Goal: Navigation & Orientation: Find specific page/section

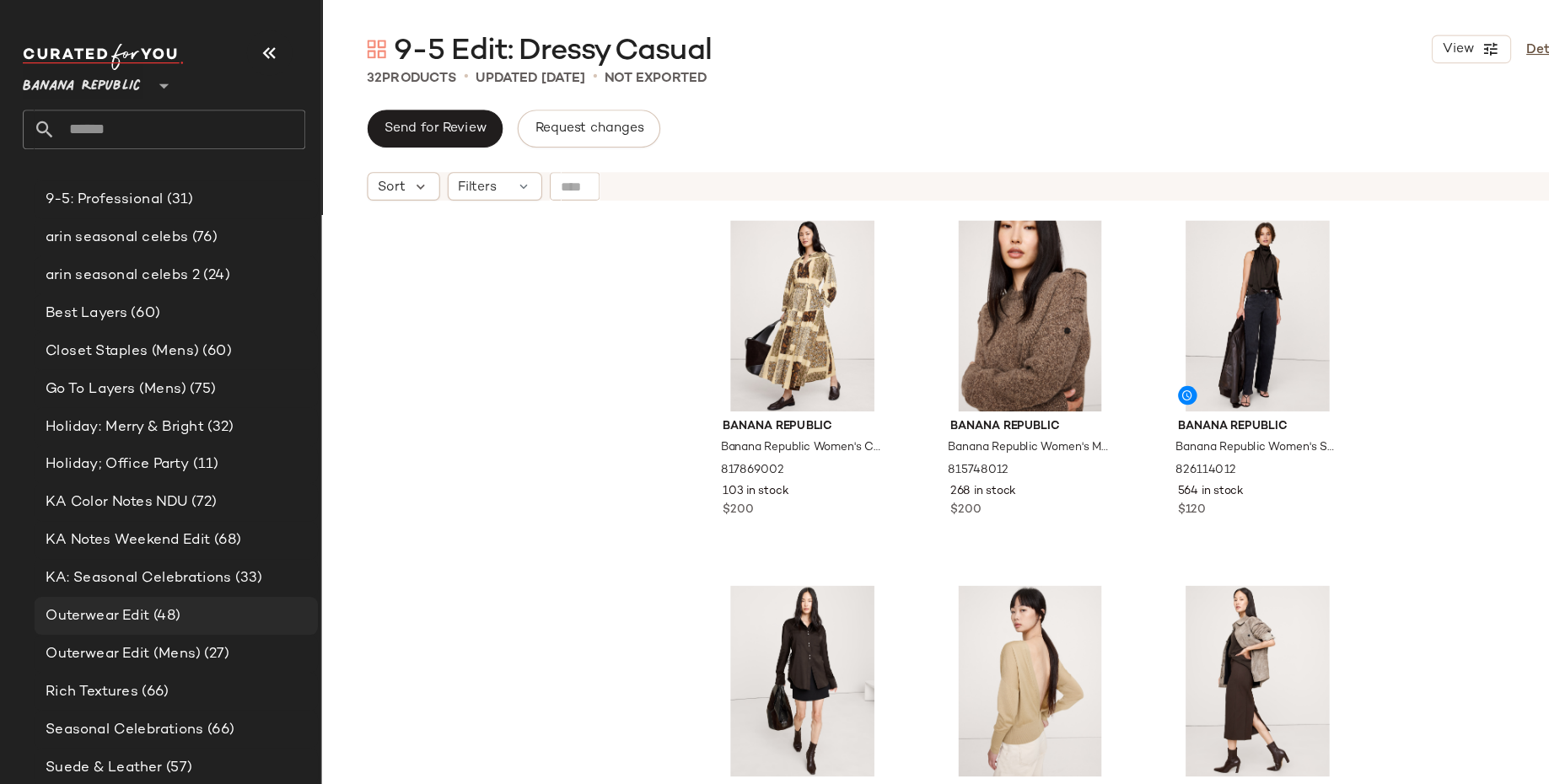
scroll to position [433, 0]
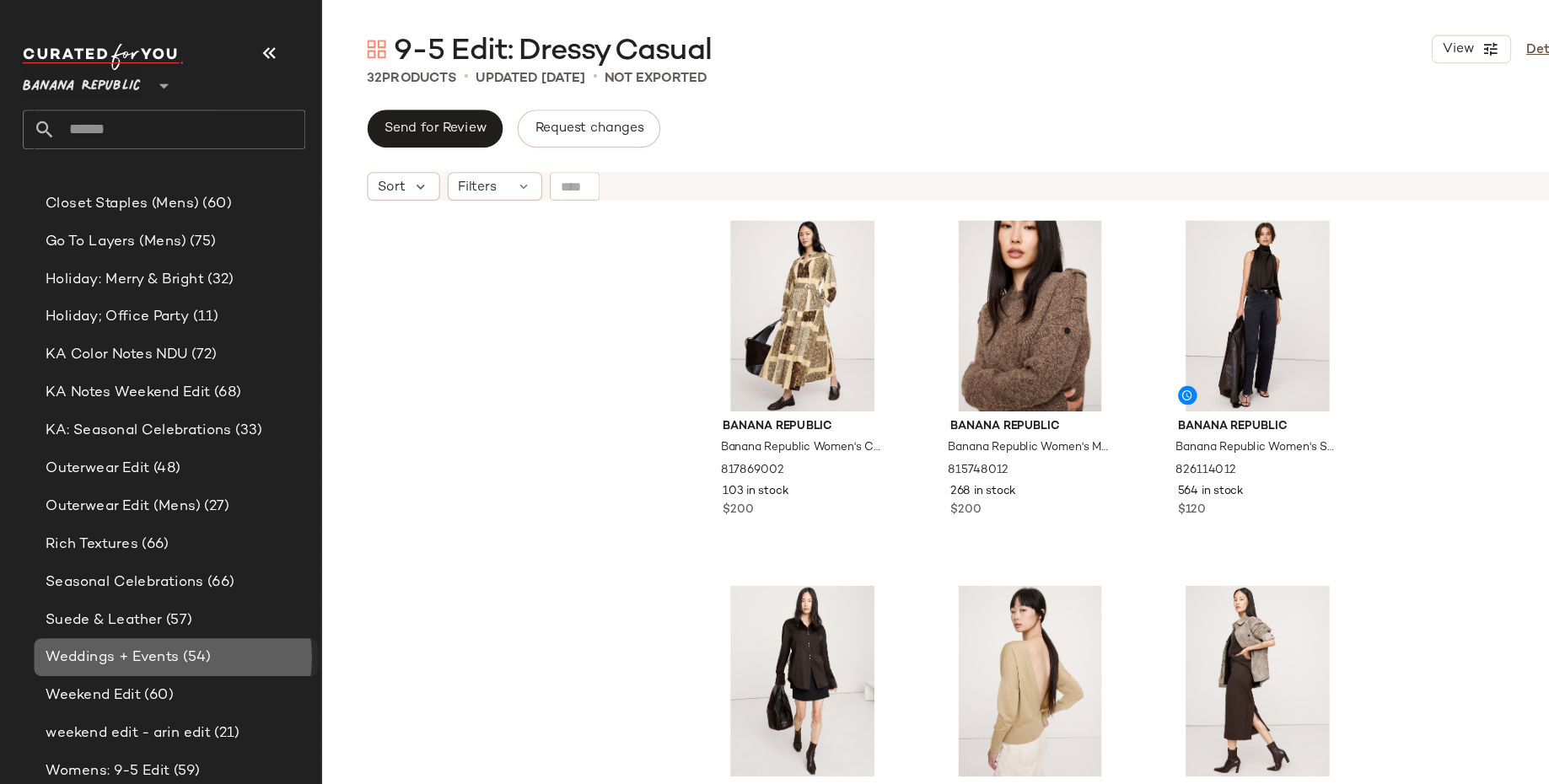
click at [172, 574] on div "Weddings + Events (54)" at bounding box center [156, 586] width 253 height 33
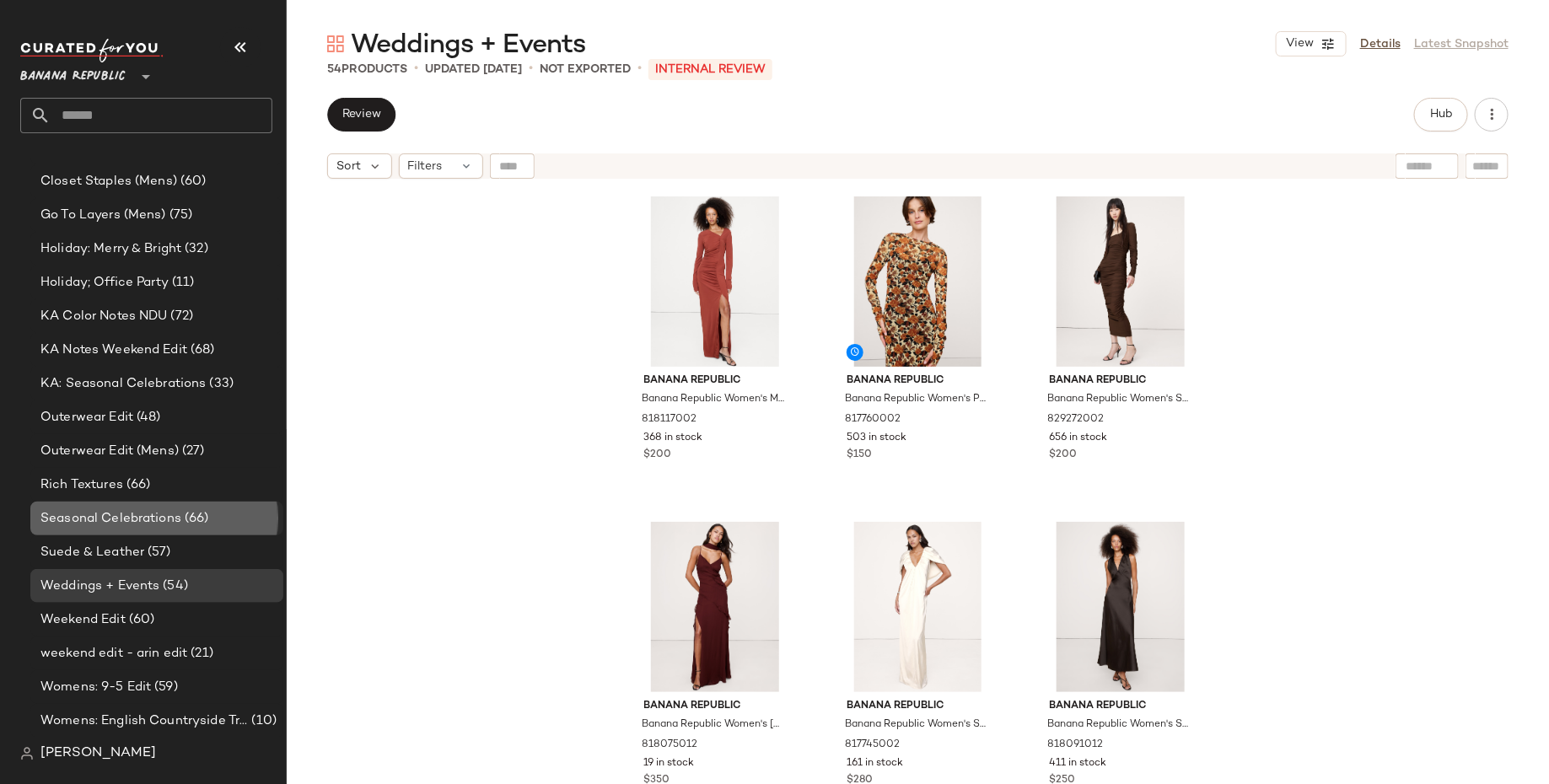
click at [214, 510] on div "Seasonal Celebrations (66)" at bounding box center [156, 519] width 241 height 20
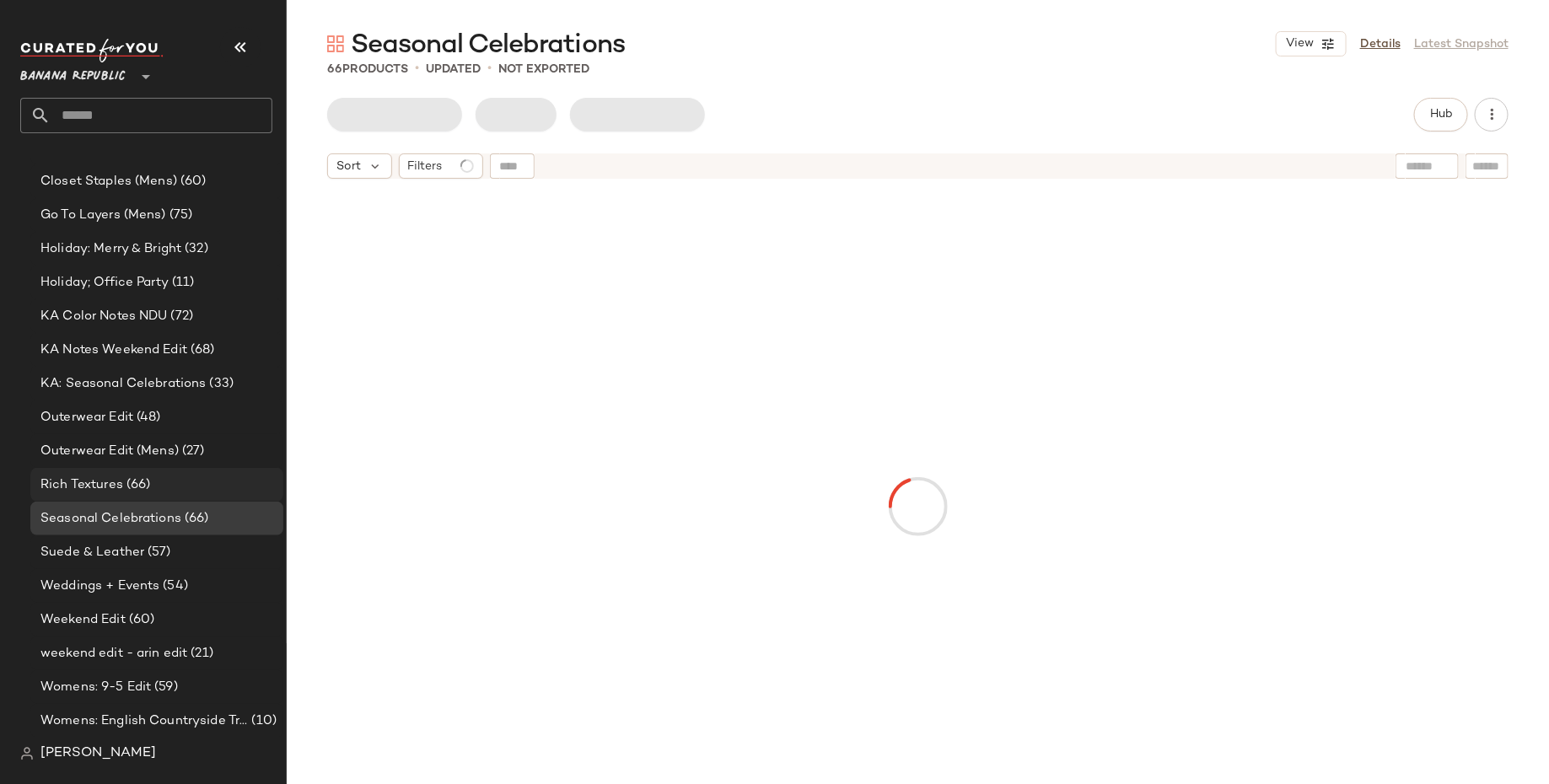
click at [211, 482] on div "Rich Textures (66)" at bounding box center [156, 485] width 241 height 20
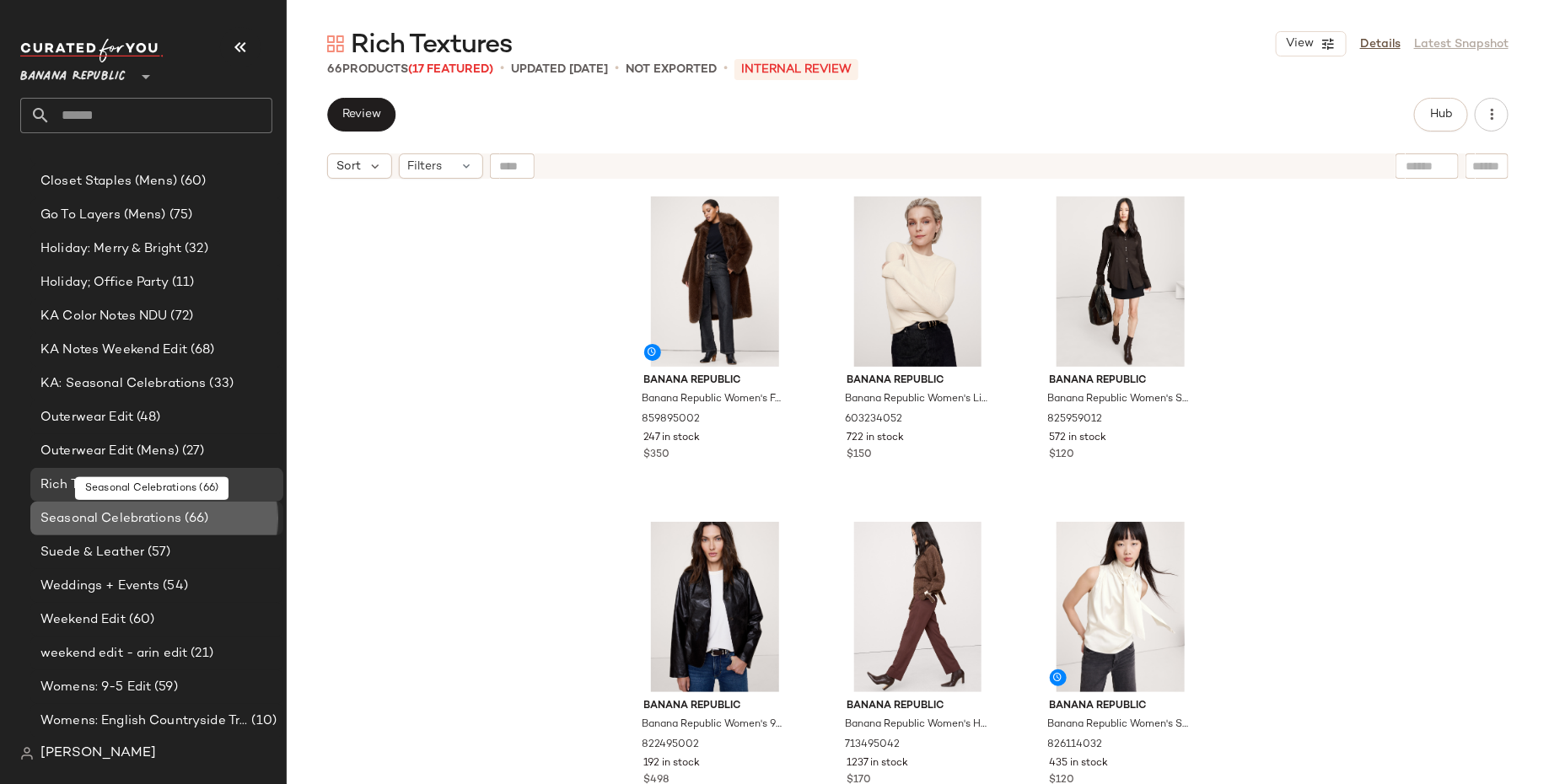
click at [149, 515] on span "Seasonal Celebrations" at bounding box center [111, 519] width 141 height 20
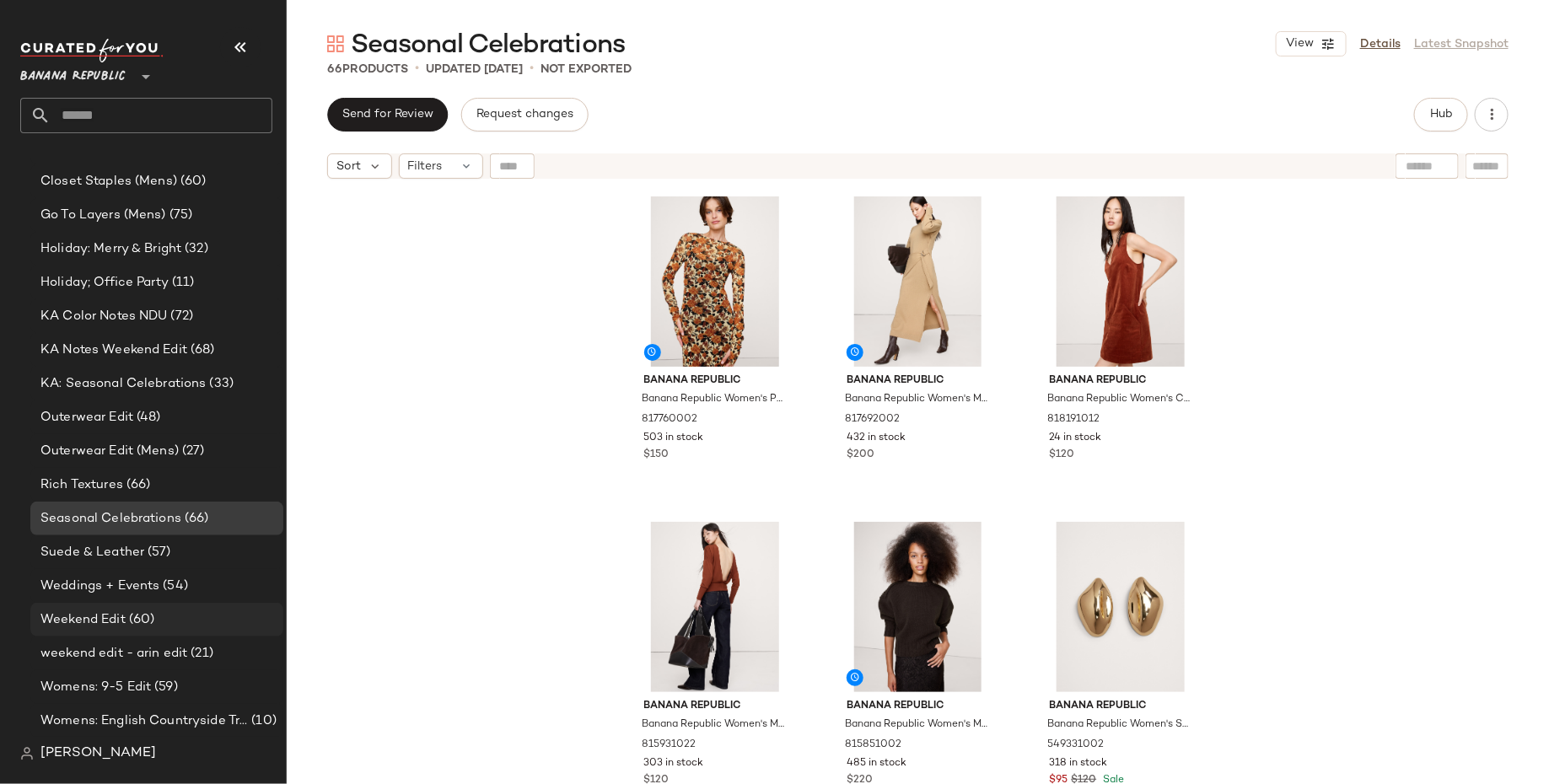
click at [137, 629] on div "Weekend Edit (60)" at bounding box center [156, 619] width 253 height 33
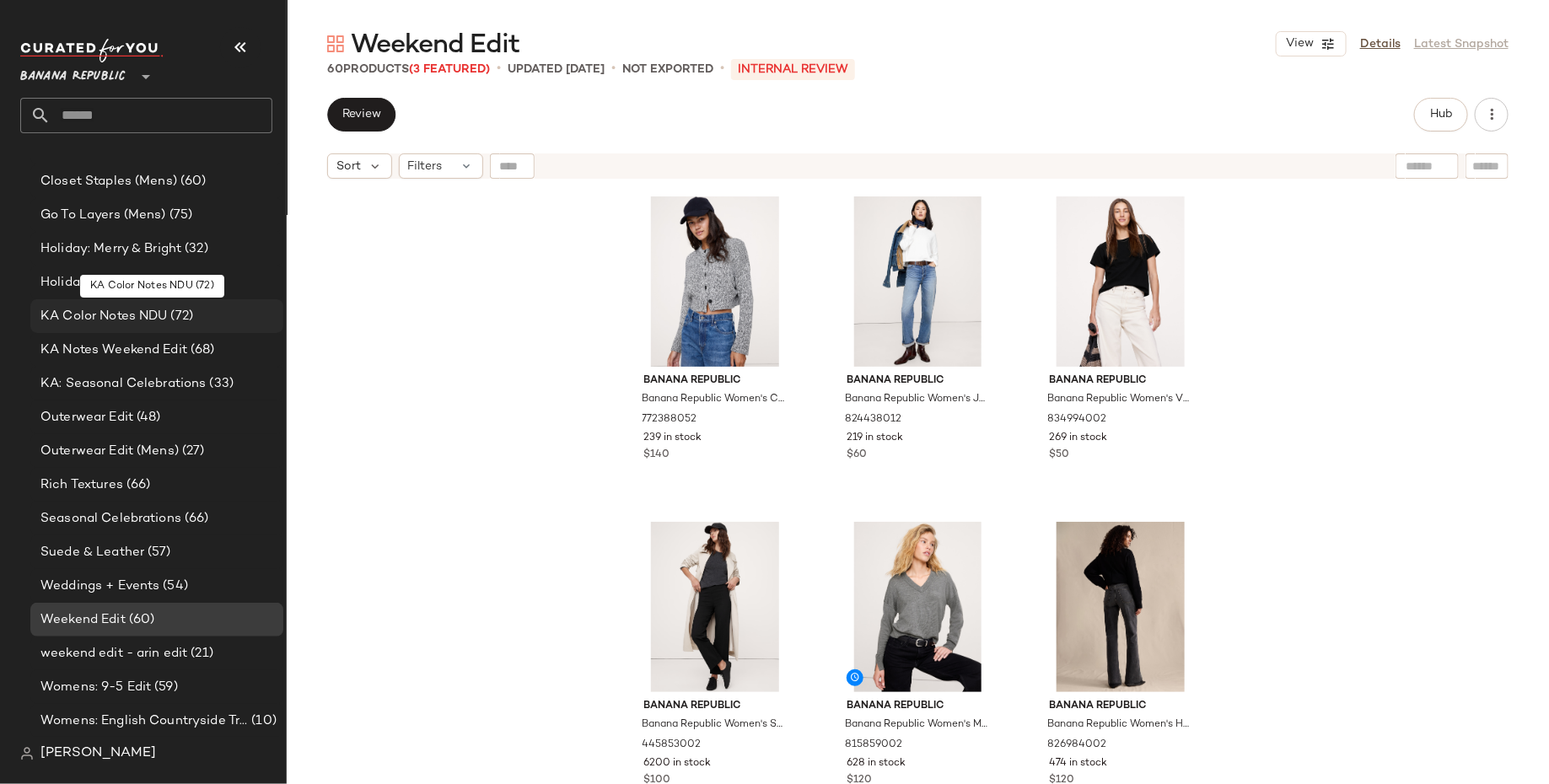
click at [224, 318] on div "KA Color Notes NDU (72)" at bounding box center [156, 316] width 241 height 20
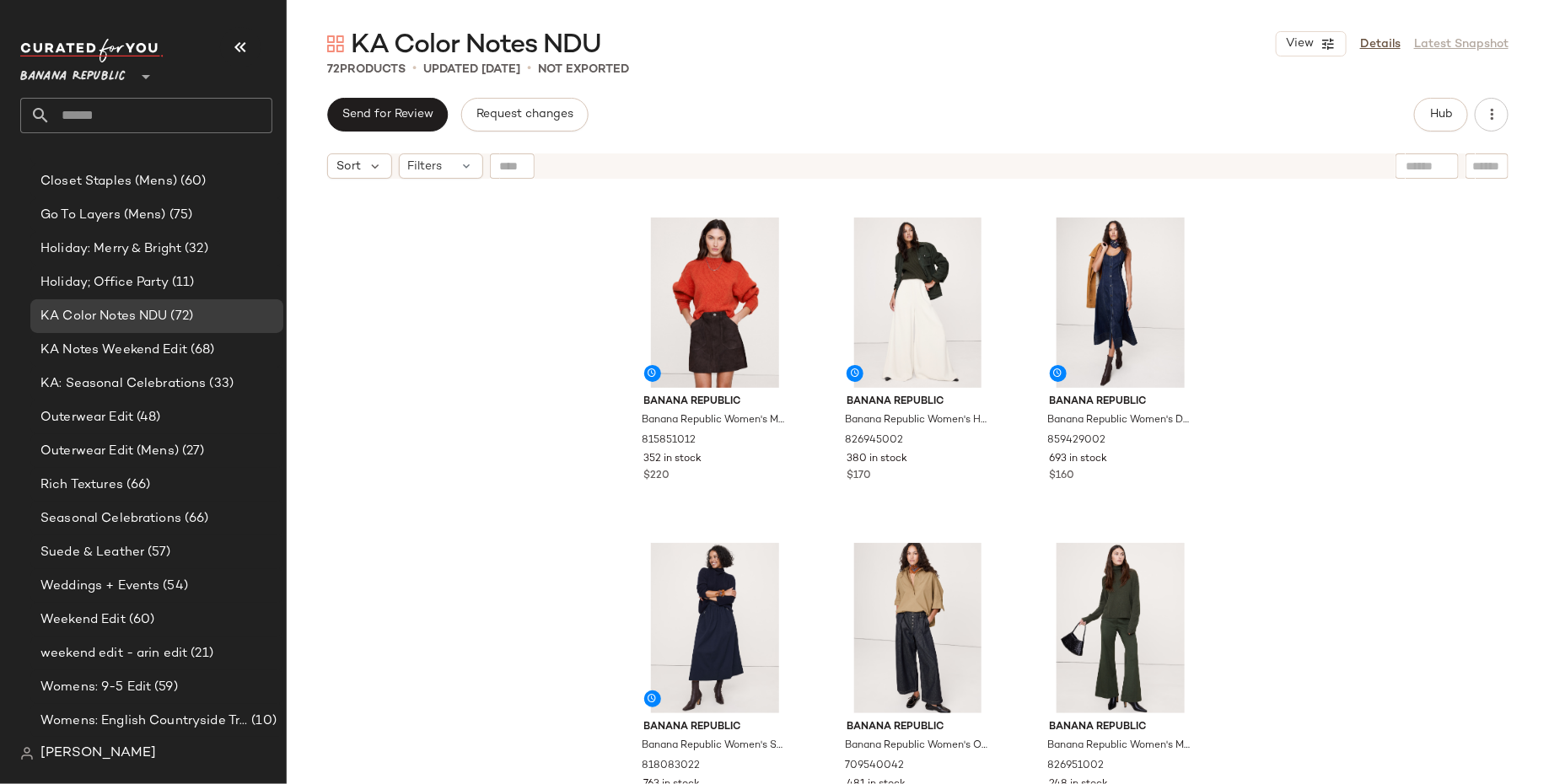
scroll to position [7174, 0]
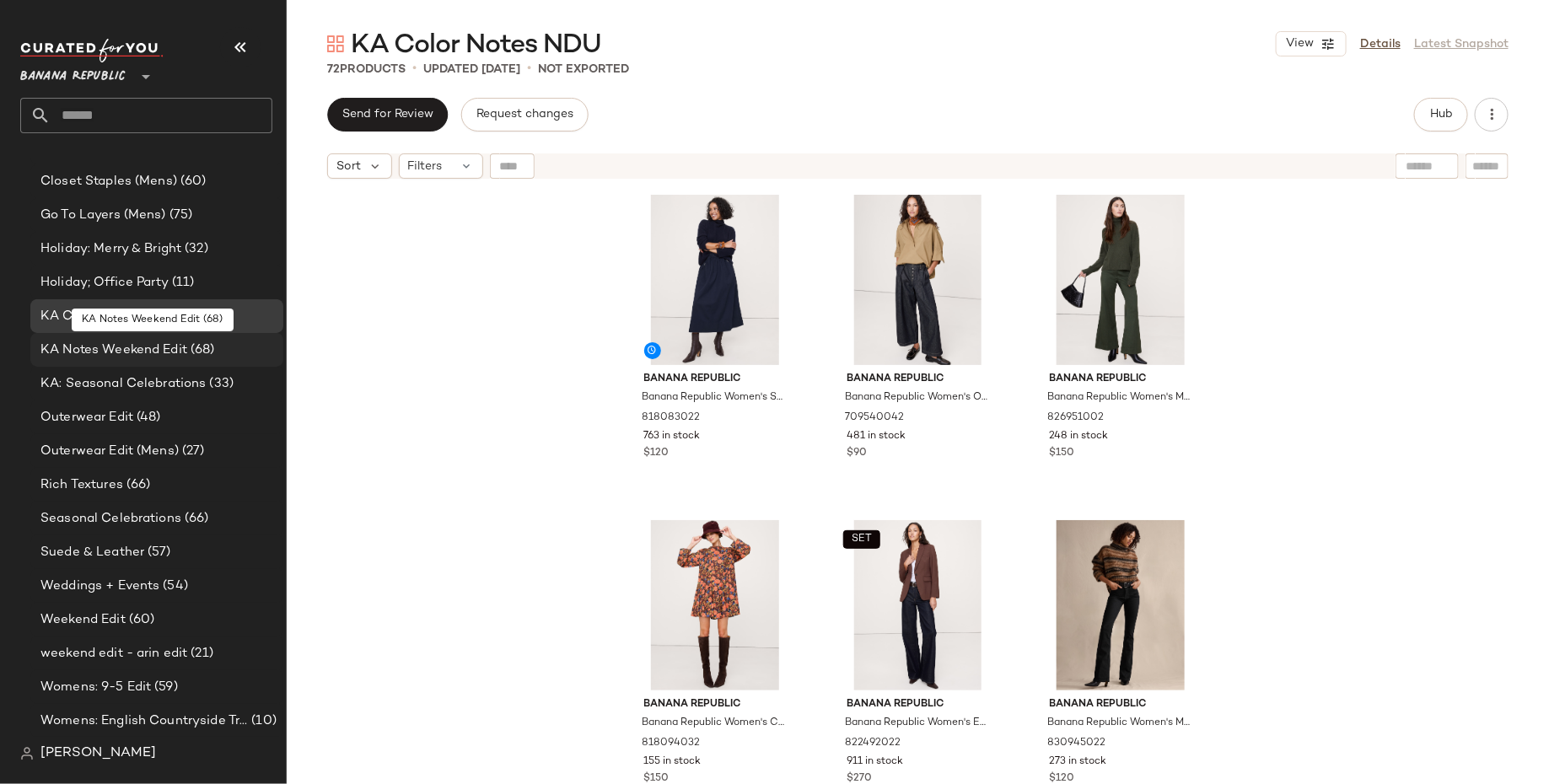
click at [196, 344] on span "(68)" at bounding box center [201, 350] width 27 height 20
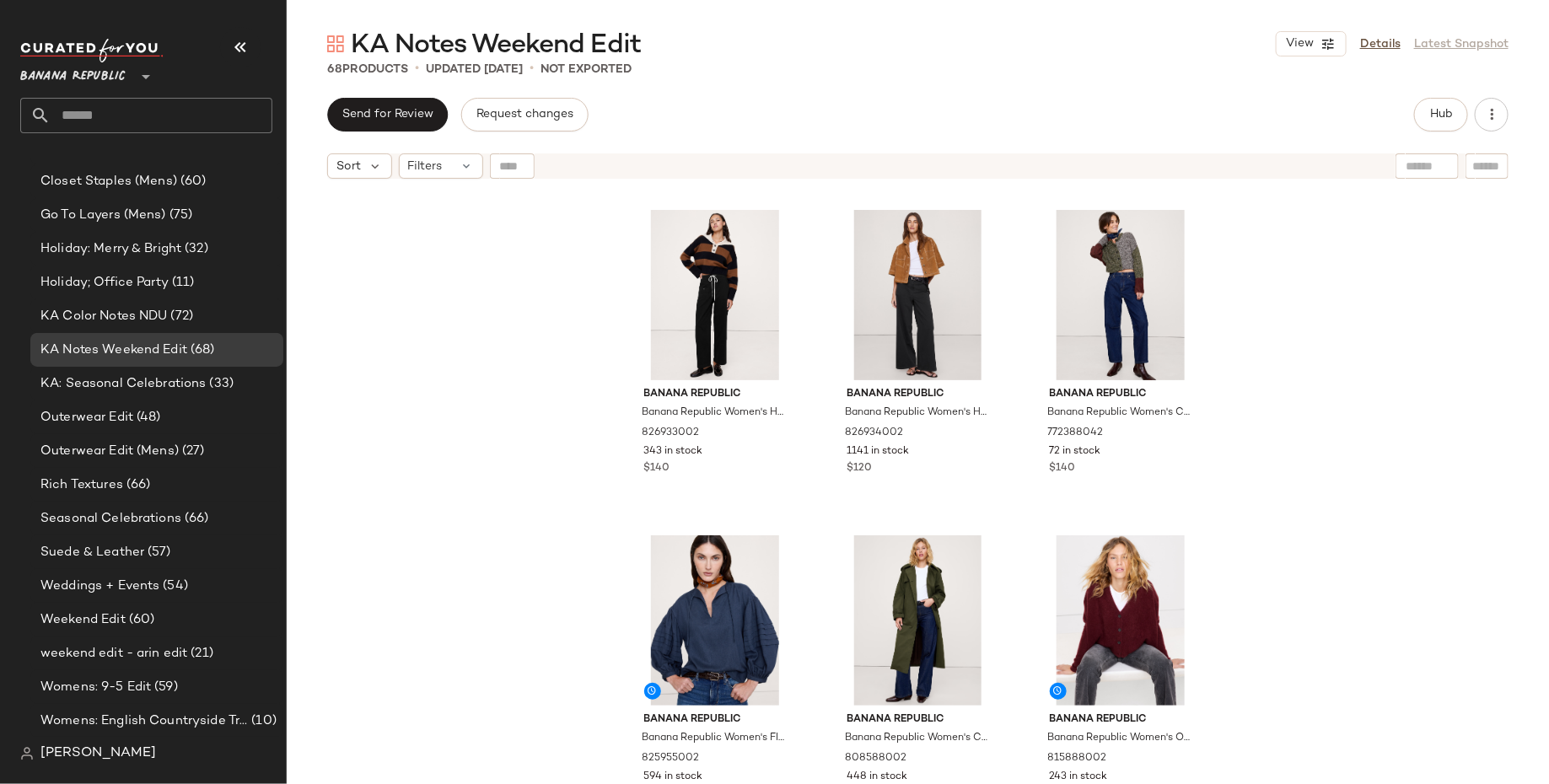
scroll to position [321, 0]
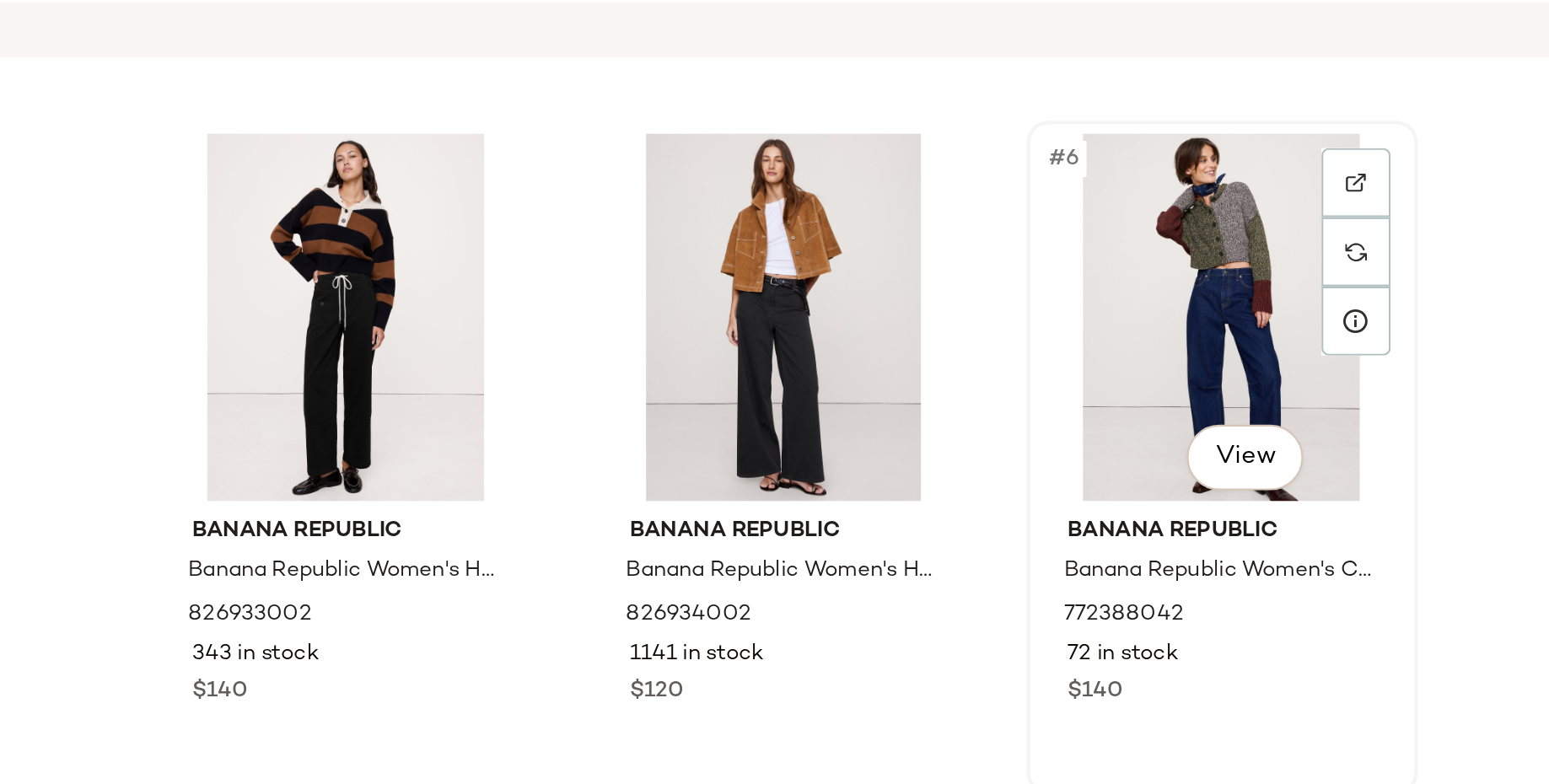
click at [1077, 285] on div "#6 View" at bounding box center [1120, 299] width 169 height 170
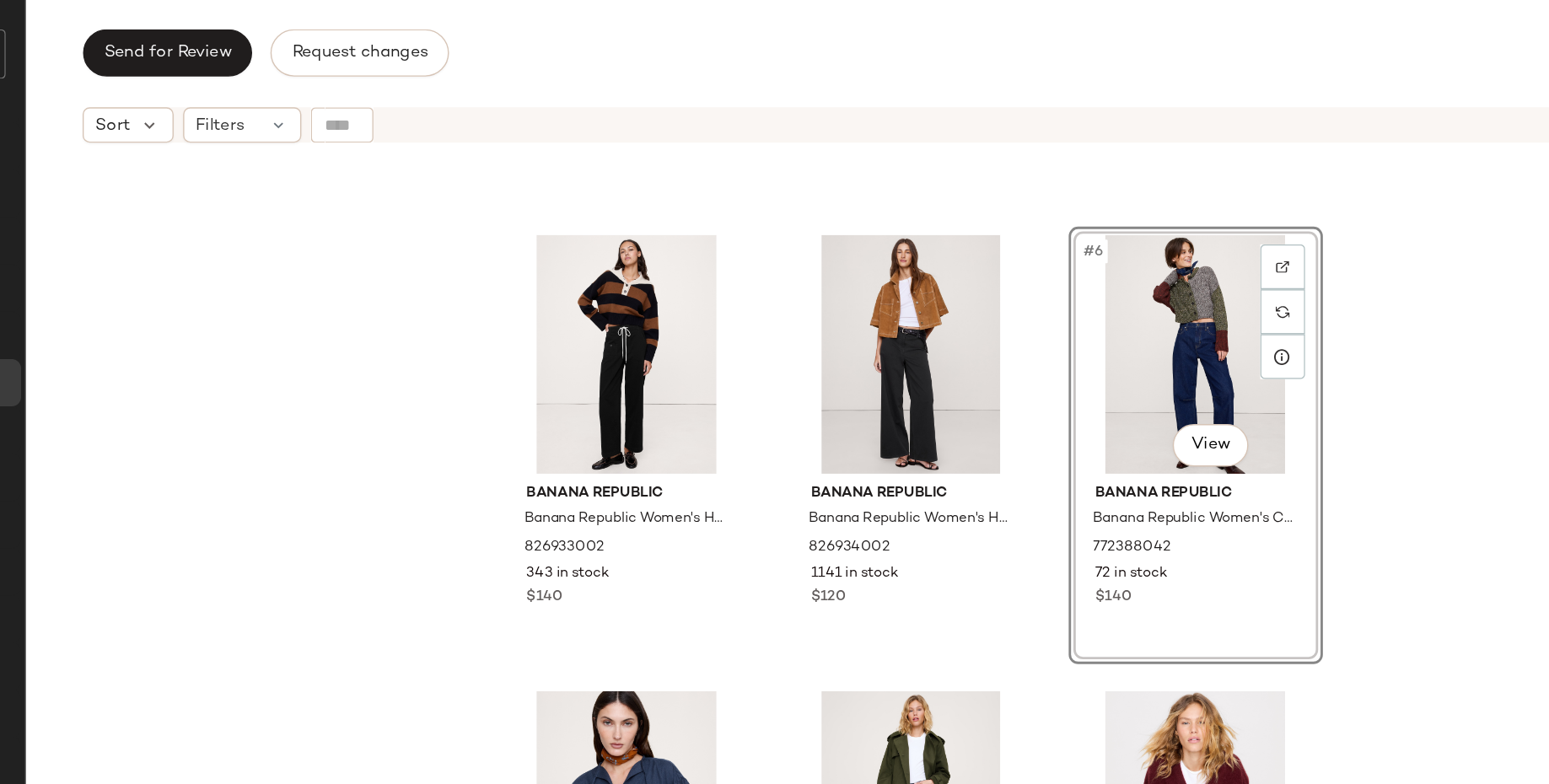
scroll to position [289, 0]
